Goal: Information Seeking & Learning: Find specific fact

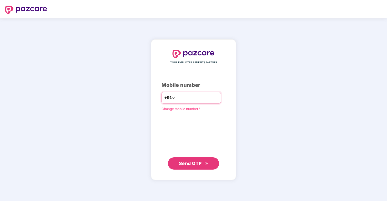
click at [184, 100] on input "number" at bounding box center [197, 98] width 42 height 8
type input "**********"
click at [189, 163] on span "Send OTP" at bounding box center [190, 163] width 23 height 5
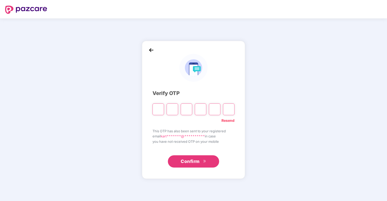
type input "*"
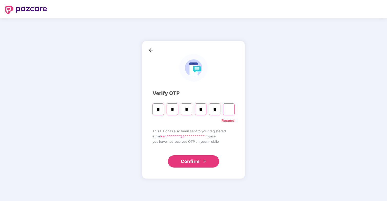
type input "*"
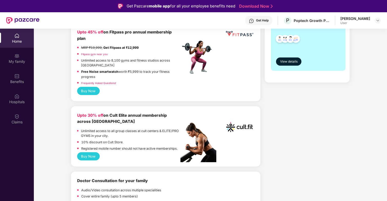
scroll to position [143, 0]
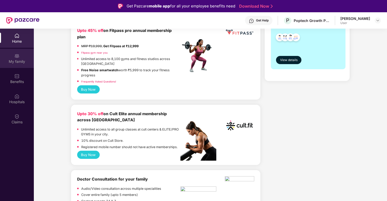
click at [24, 63] on div "My family" at bounding box center [17, 61] width 34 height 5
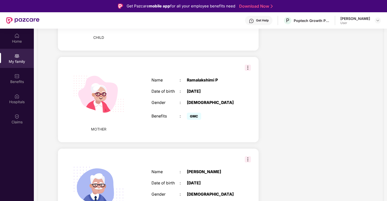
scroll to position [377, 0]
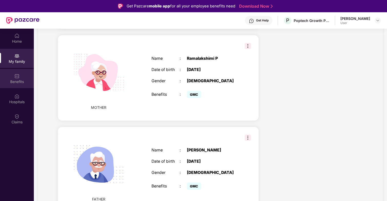
click at [19, 79] on div "Benefits" at bounding box center [17, 81] width 34 height 5
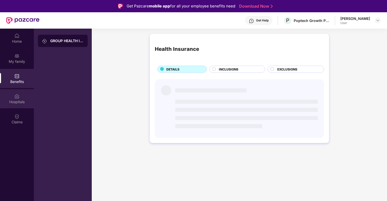
click at [19, 103] on div "Hospitals" at bounding box center [17, 102] width 34 height 5
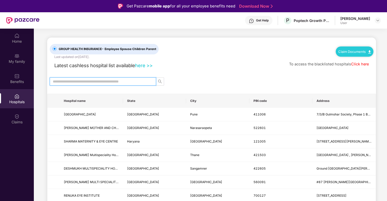
click at [101, 82] on input "text" at bounding box center [101, 82] width 96 height 6
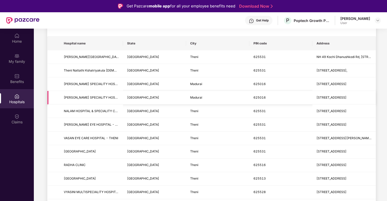
scroll to position [58, 0]
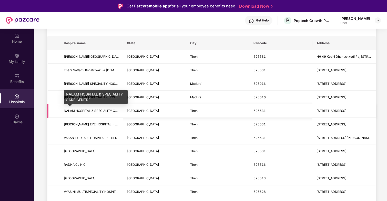
type input "*****"
click at [90, 110] on span "NALAM HOSPITAL & SPECIALITY CARE CENTRE" at bounding box center [99, 111] width 70 height 4
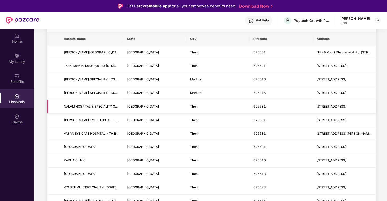
scroll to position [62, 0]
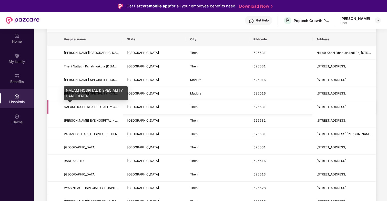
click at [103, 108] on span "NALAM HOSPITAL & SPECIALITY CARE CENTRE" at bounding box center [99, 107] width 70 height 4
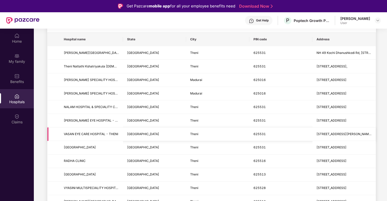
scroll to position [0, 0]
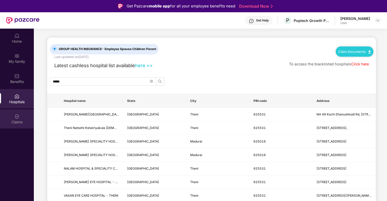
click at [11, 120] on div "Claims" at bounding box center [17, 122] width 34 height 5
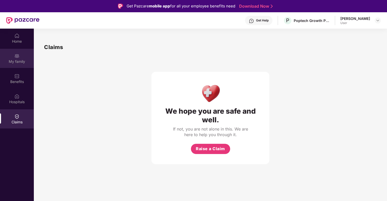
click at [16, 57] on img at bounding box center [16, 55] width 5 height 5
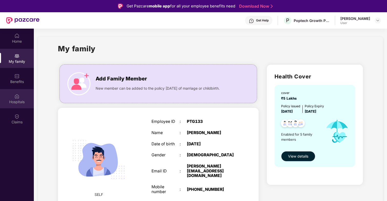
click at [15, 103] on div "Hospitals" at bounding box center [17, 102] width 34 height 5
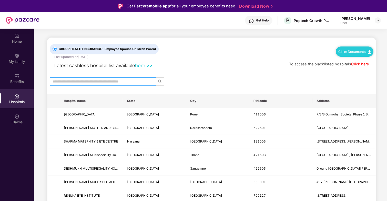
click at [104, 83] on input "text" at bounding box center [101, 82] width 96 height 6
type input "******"
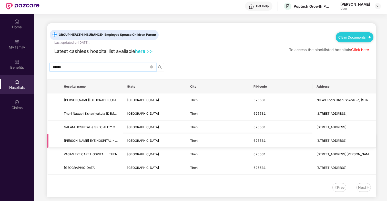
scroll to position [24, 0]
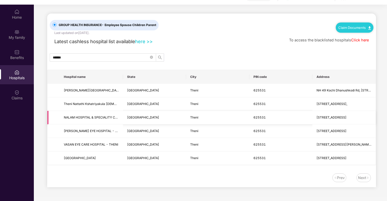
click at [124, 116] on td "[GEOGRAPHIC_DATA]" at bounding box center [154, 118] width 63 height 14
click at [107, 118] on span "NALAM HOSPITAL & SPECIALITY CARE CENTRE" at bounding box center [99, 118] width 70 height 4
click at [24, 88] on div "Claims" at bounding box center [17, 94] width 34 height 19
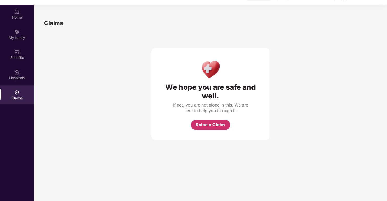
click at [209, 126] on span "Raise a Claim" at bounding box center [210, 125] width 29 height 6
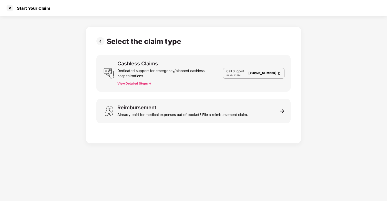
scroll to position [8, 0]
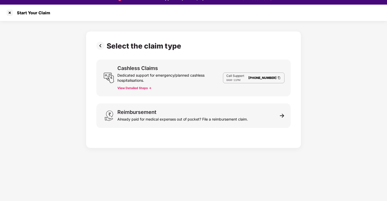
click at [145, 89] on button "View Detailed Steps ->" at bounding box center [134, 88] width 34 height 4
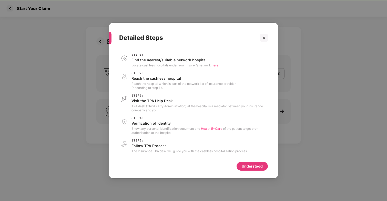
scroll to position [12, 0]
click at [257, 166] on div "Understood" at bounding box center [251, 167] width 21 height 6
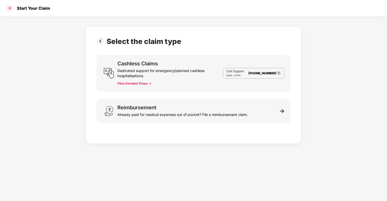
click at [8, 5] on div at bounding box center [10, 8] width 8 height 8
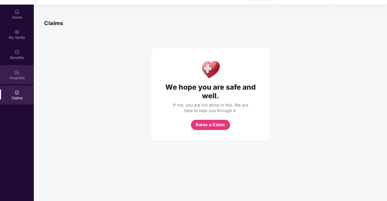
click at [20, 74] on div "Hospitals" at bounding box center [17, 74] width 34 height 19
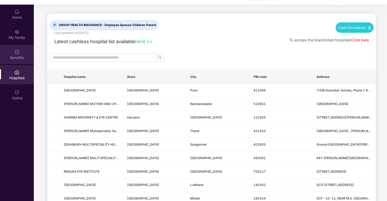
click at [17, 61] on div "Benefits" at bounding box center [17, 54] width 34 height 19
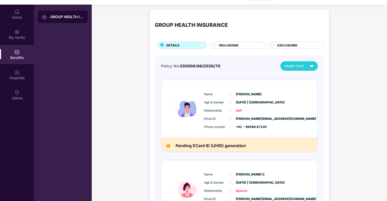
click at [252, 44] on div "INCLUSIONS" at bounding box center [239, 46] width 46 height 6
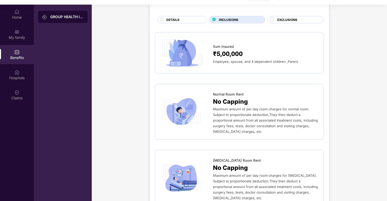
scroll to position [26, 0]
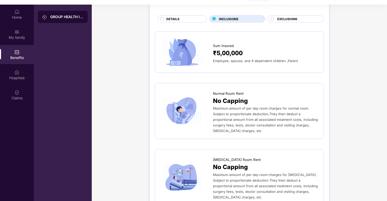
click at [279, 18] on span "EXCLUSIONS" at bounding box center [287, 19] width 20 height 5
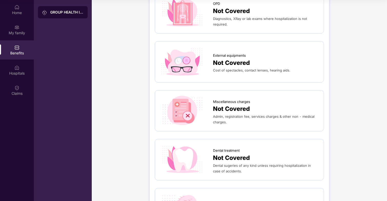
scroll to position [0, 0]
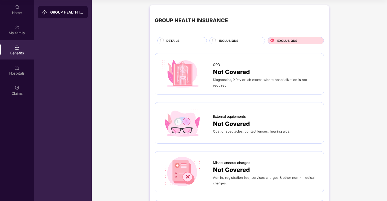
click at [220, 41] on span "INCLUSIONS" at bounding box center [228, 40] width 19 height 5
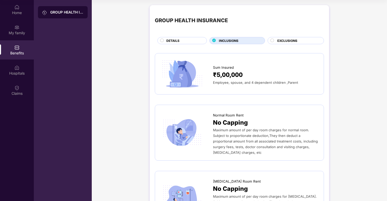
click at [192, 43] on div "DETAILS" at bounding box center [184, 41] width 40 height 6
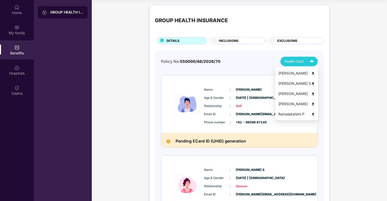
click at [291, 60] on span "Health Card" at bounding box center [293, 61] width 19 height 5
click at [315, 74] on img at bounding box center [313, 74] width 4 height 4
click at [318, 95] on li "[PERSON_NAME]" at bounding box center [296, 94] width 43 height 10
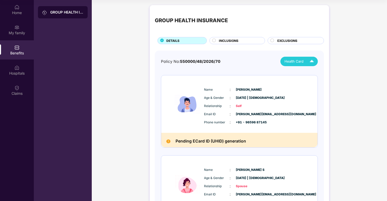
click at [242, 41] on div "INCLUSIONS" at bounding box center [239, 41] width 46 height 6
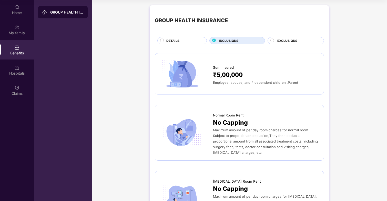
click at [293, 42] on span "EXCLUSIONS" at bounding box center [287, 40] width 20 height 5
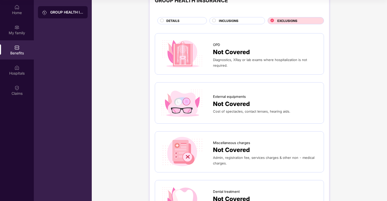
scroll to position [23, 0]
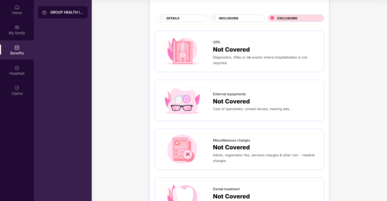
click at [252, 108] on span "Cost of spectacles, contact lenses, hearing aids." at bounding box center [251, 109] width 77 height 4
click at [226, 15] on div "INCLUSIONS" at bounding box center [237, 18] width 56 height 7
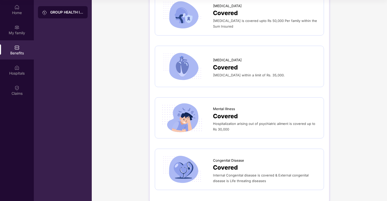
scroll to position [826, 0]
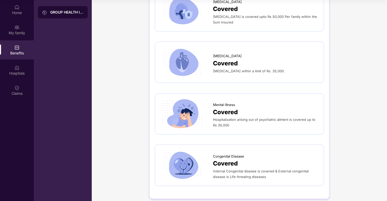
click at [243, 93] on div "Mental Illness Covered Hospitalization arising out of psychiatric ailment is co…" at bounding box center [239, 113] width 169 height 41
click at [242, 100] on div "Mental Illness" at bounding box center [265, 104] width 105 height 8
click at [6, 69] on div "Hospitals" at bounding box center [17, 70] width 34 height 19
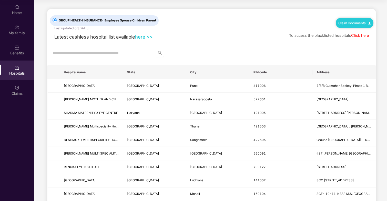
click at [145, 36] on link "here >>" at bounding box center [144, 37] width 18 height 6
click at [360, 34] on link "Click here" at bounding box center [360, 35] width 18 height 5
click at [139, 52] on input "text" at bounding box center [101, 53] width 96 height 6
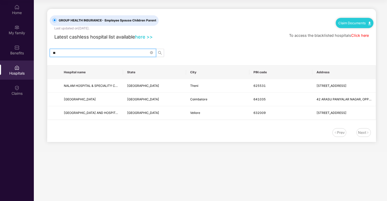
type input "*"
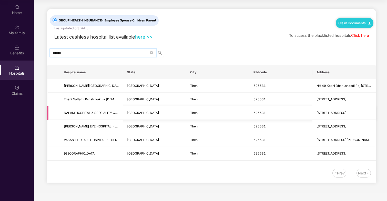
click at [148, 113] on td "[GEOGRAPHIC_DATA]" at bounding box center [154, 113] width 63 height 14
click at [123, 56] on span "******" at bounding box center [103, 53] width 106 height 8
type input "*"
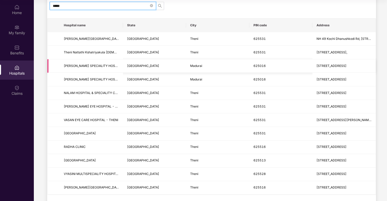
scroll to position [43, 0]
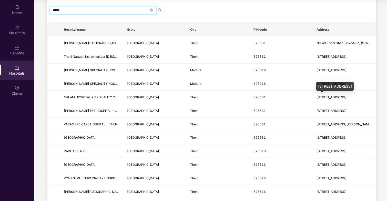
type input "*****"
drag, startPoint x: 318, startPoint y: 87, endPoint x: 372, endPoint y: 85, distance: 53.5
click at [354, 85] on div "[STREET_ADDRESS]" at bounding box center [335, 86] width 38 height 9
copy div "[STREET_ADDRESS]"
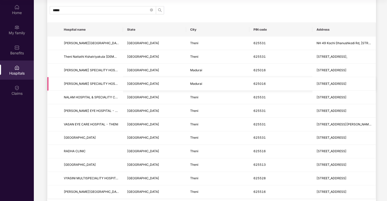
scroll to position [0, 0]
